Goal: Information Seeking & Learning: Learn about a topic

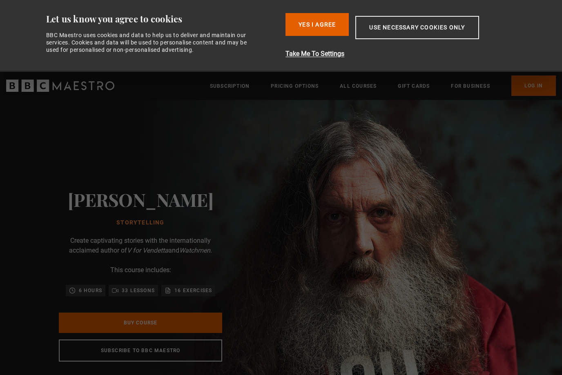
scroll to position [0, 107]
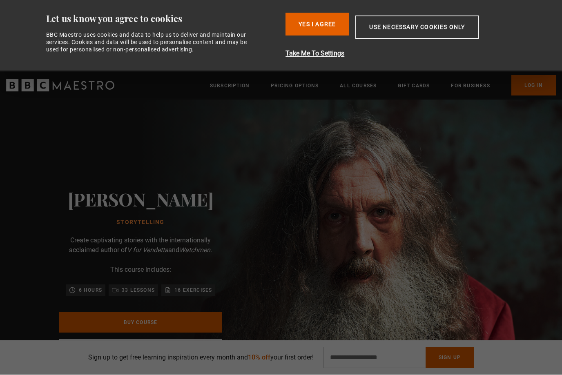
click at [324, 31] on button "Yes I Agree" at bounding box center [316, 24] width 63 height 23
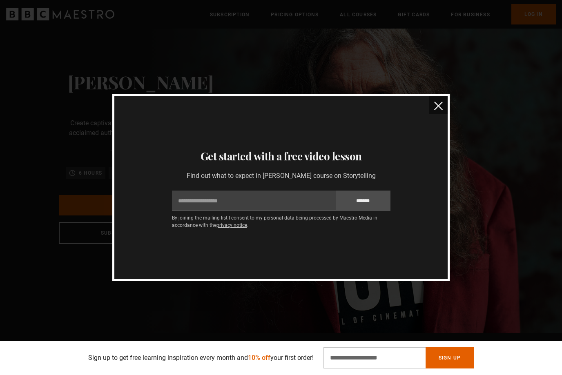
scroll to position [0, 0]
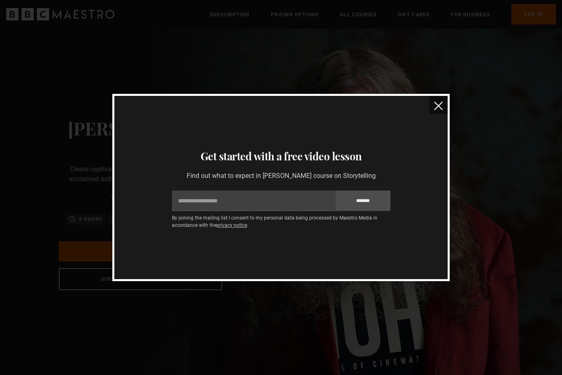
click at [439, 106] on img "close" at bounding box center [438, 106] width 9 height 9
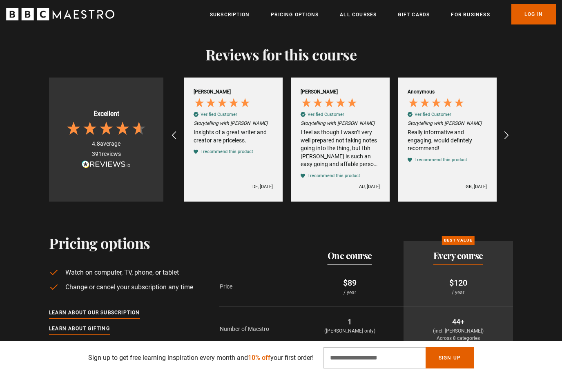
scroll to position [1587, 0]
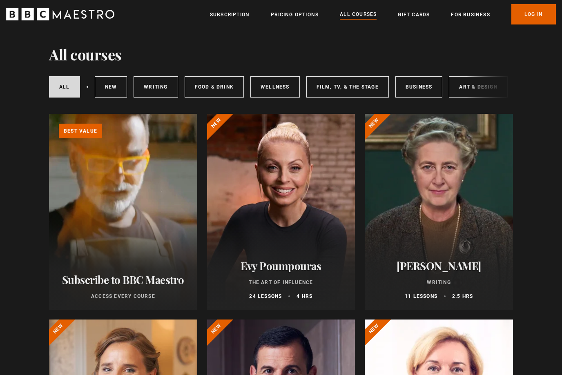
scroll to position [15, 0]
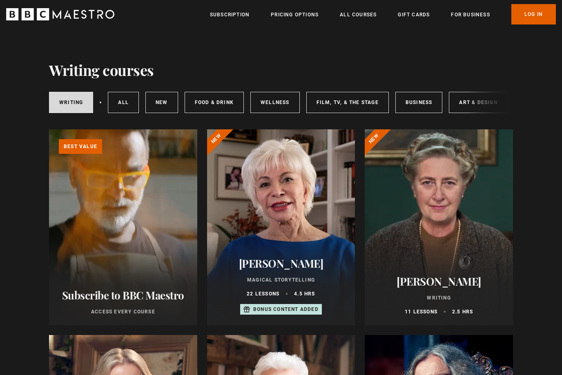
click at [369, 112] on link "Film, TV, & The Stage" at bounding box center [347, 102] width 82 height 21
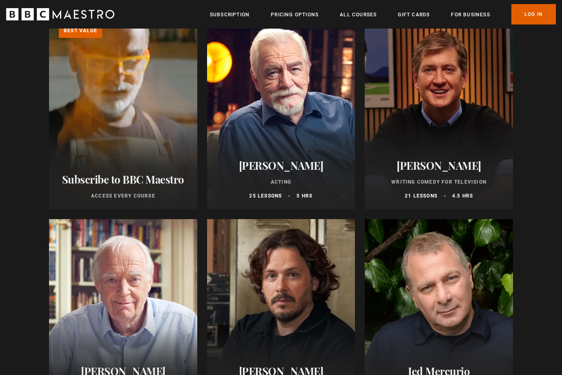
scroll to position [114, 0]
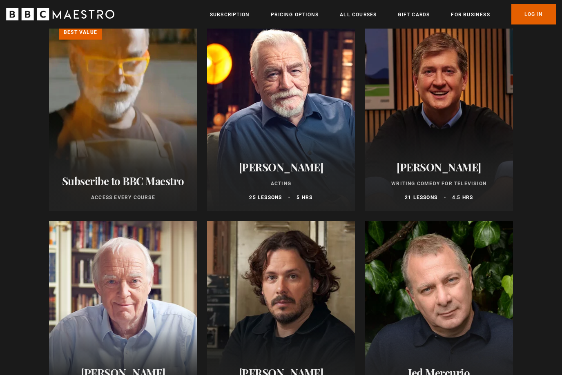
click at [467, 168] on h2 "[PERSON_NAME]" at bounding box center [438, 167] width 129 height 13
click at [486, 129] on div at bounding box center [439, 114] width 148 height 196
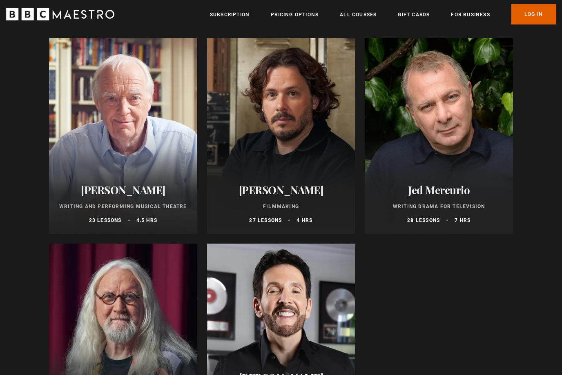
scroll to position [298, 0]
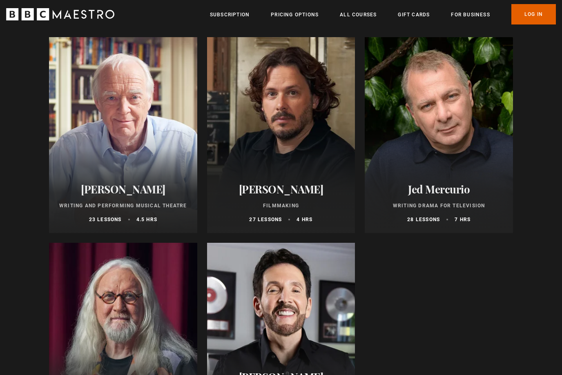
click at [400, 105] on div at bounding box center [439, 135] width 148 height 196
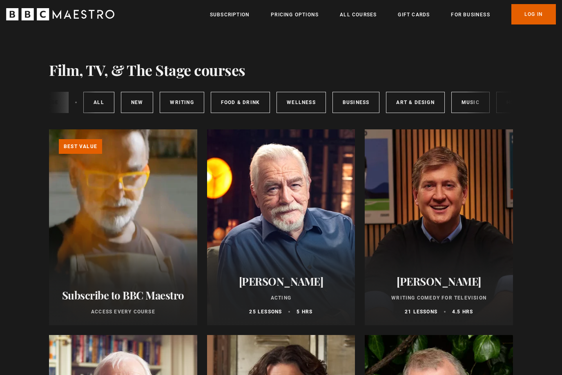
scroll to position [0, 62]
click at [177, 100] on link "Writing" at bounding box center [183, 102] width 44 height 21
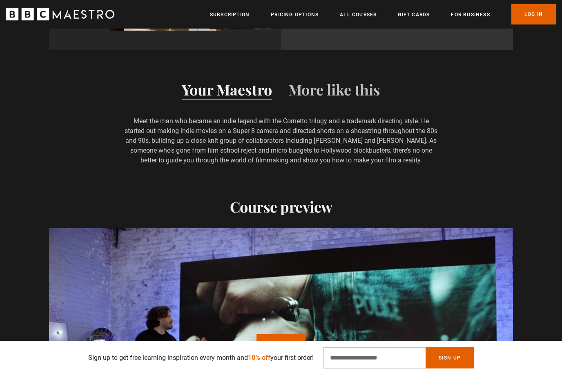
scroll to position [624, 0]
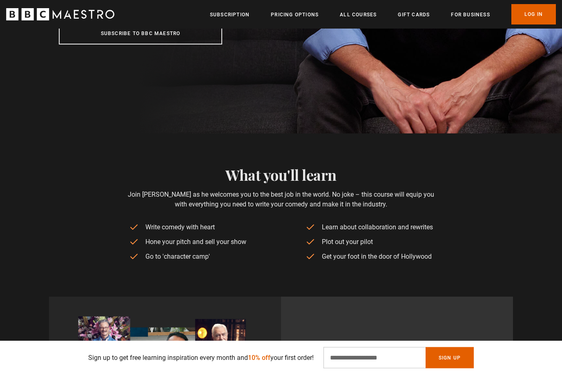
scroll to position [0, 214]
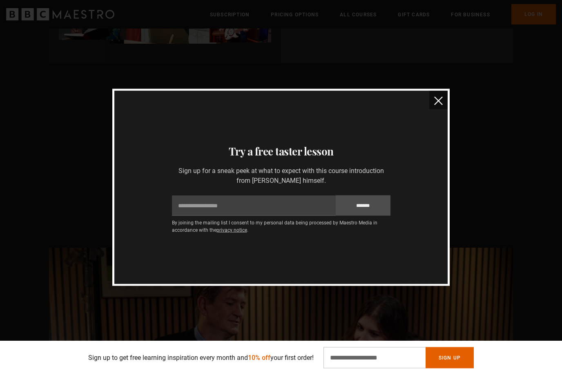
scroll to position [625, 0]
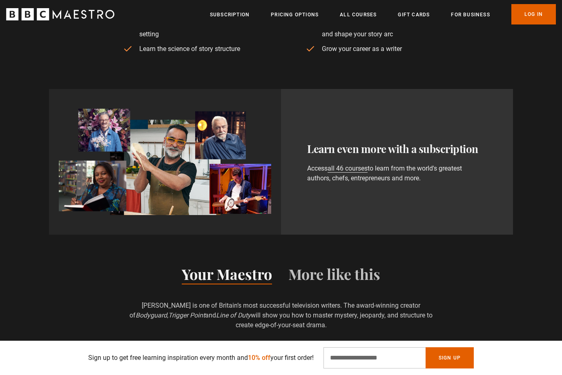
scroll to position [617, 0]
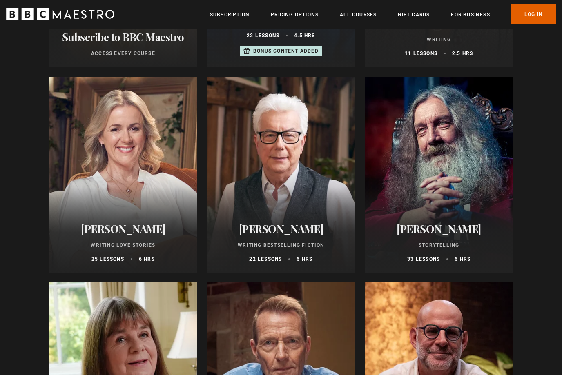
scroll to position [258, 0]
click at [65, 201] on div at bounding box center [123, 175] width 148 height 196
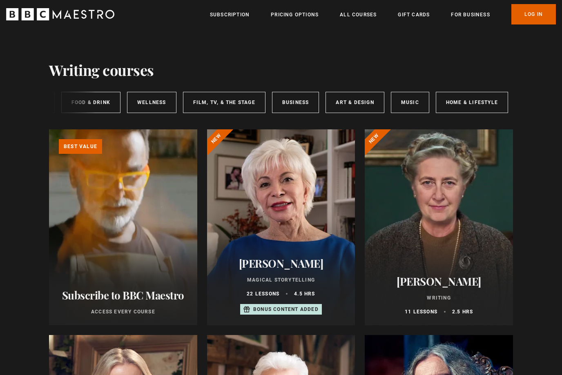
scroll to position [0, 122]
click at [308, 14] on link "Pricing Options" at bounding box center [295, 15] width 48 height 8
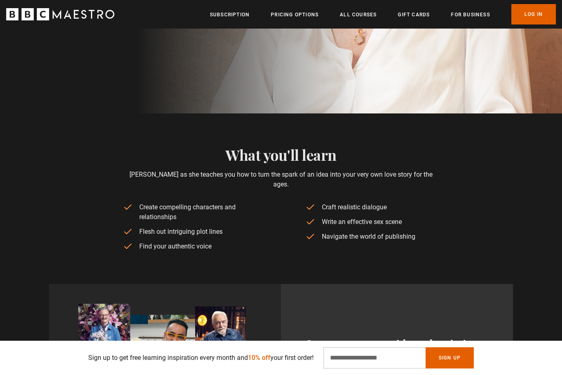
scroll to position [265, 0]
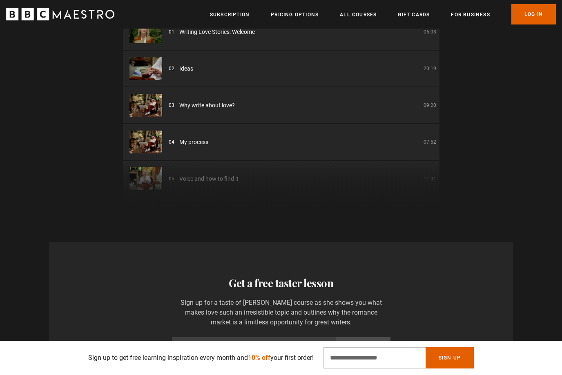
scroll to position [0, 0]
